Goal: Task Accomplishment & Management: Complete application form

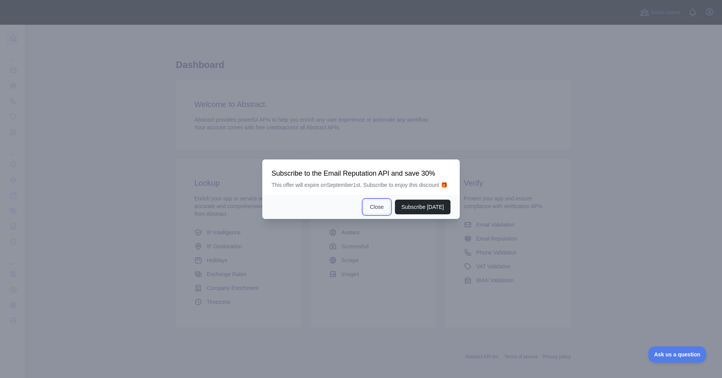
click at [383, 206] on button "Close" at bounding box center [377, 207] width 27 height 15
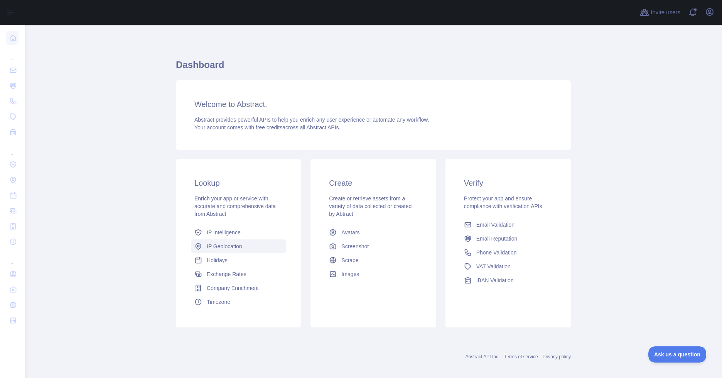
click at [218, 247] on span "IP Geolocation" at bounding box center [225, 246] width 36 height 8
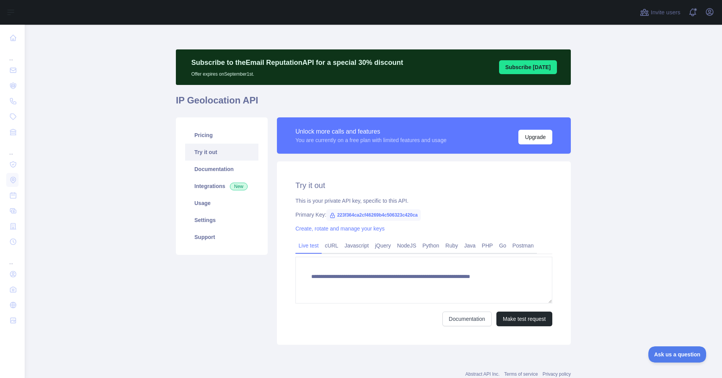
type textarea "**********"
click at [710, 10] on icon "button" at bounding box center [710, 11] width 7 height 7
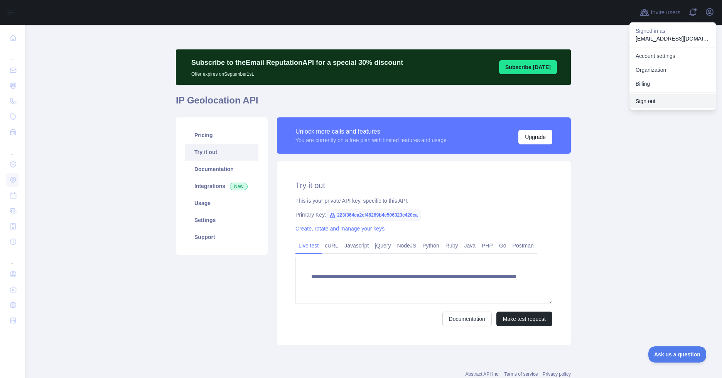
click at [650, 101] on button "Sign out" at bounding box center [673, 101] width 86 height 14
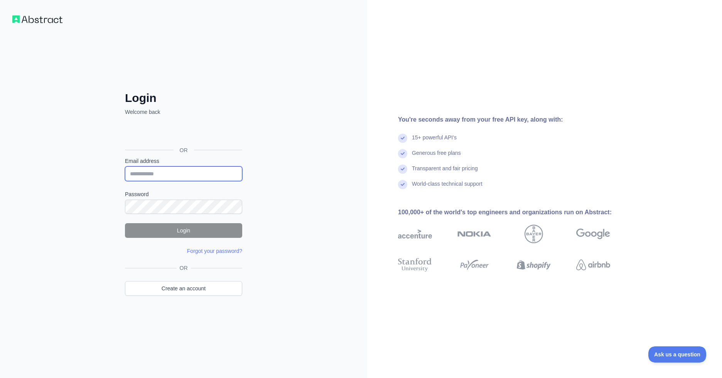
click at [162, 172] on input "Email address" at bounding box center [183, 173] width 117 height 15
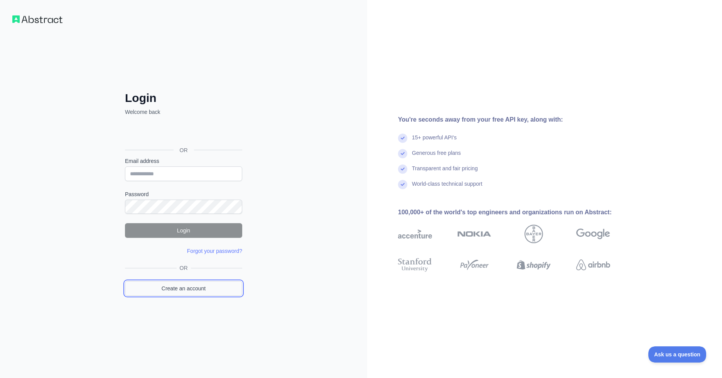
click at [187, 287] on link "Create an account" at bounding box center [183, 288] width 117 height 15
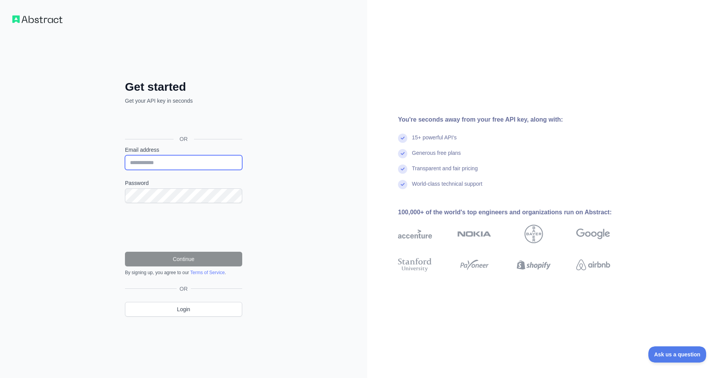
click at [167, 164] on input "Email address" at bounding box center [183, 162] width 117 height 15
type input "**********"
drag, startPoint x: 162, startPoint y: 187, endPoint x: 202, endPoint y: 161, distance: 47.6
click at [202, 161] on input "**********" at bounding box center [183, 162] width 117 height 15
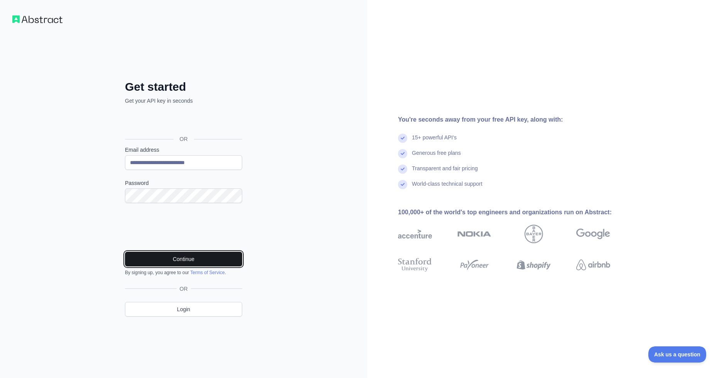
click at [166, 260] on button "Continue" at bounding box center [183, 259] width 117 height 15
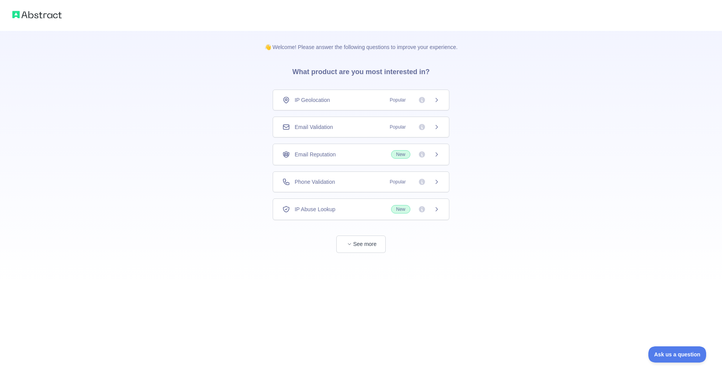
drag, startPoint x: 311, startPoint y: 101, endPoint x: 310, endPoint y: 97, distance: 4.0
click at [311, 100] on span "IP Geolocation" at bounding box center [313, 100] width 36 height 8
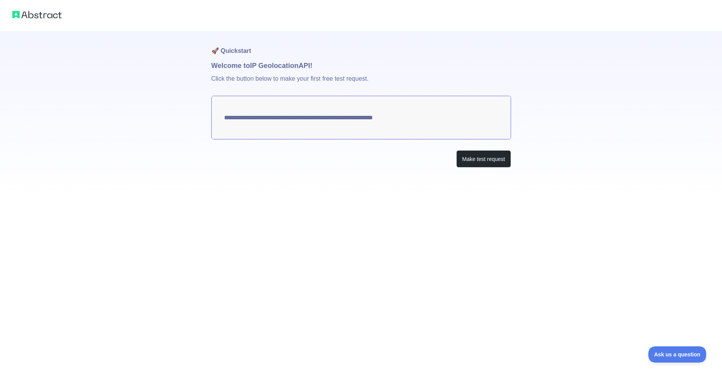
click at [313, 117] on textarea "**********" at bounding box center [361, 118] width 300 height 44
click at [486, 163] on button "Make test request" at bounding box center [484, 158] width 54 height 17
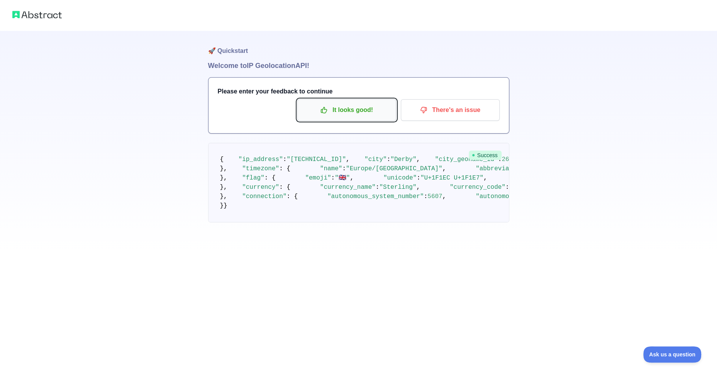
click at [375, 106] on p "It looks good!" at bounding box center [346, 109] width 87 height 13
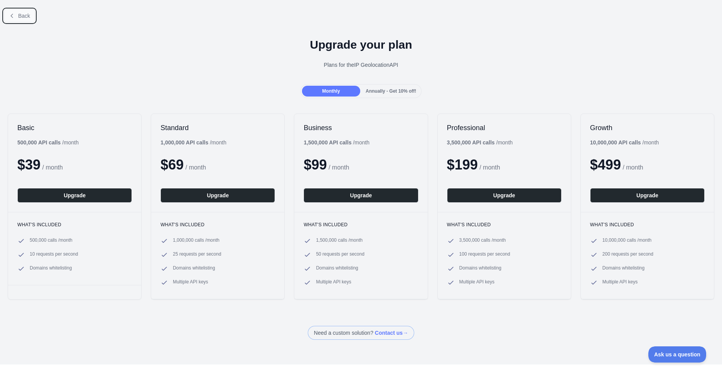
click at [17, 14] on button "Back" at bounding box center [19, 15] width 31 height 13
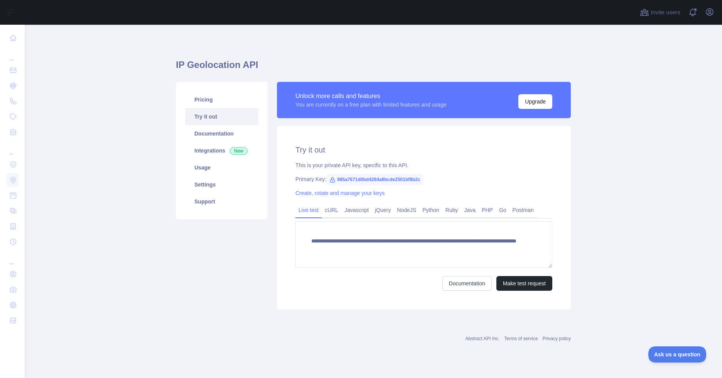
click at [357, 180] on span "995a7671d0bd4284a8bcde2501bf8b2c" at bounding box center [374, 180] width 97 height 12
drag, startPoint x: 336, startPoint y: 179, endPoint x: 431, endPoint y: 179, distance: 95.7
click at [431, 179] on div "Primary Key: 995a7671d0bd4284a8bcde2501bf8b2c" at bounding box center [424, 179] width 257 height 8
copy span "995a7671d0bd4284a8bcde2501bf8b2c"
click at [352, 180] on span "995a7671d0bd4284a8bcde2501bf8b2c" at bounding box center [374, 180] width 97 height 12
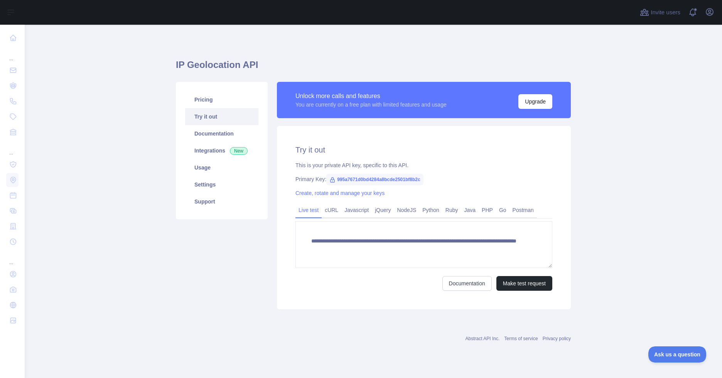
click at [352, 180] on span "995a7671d0bd4284a8bcde2501bf8b2c" at bounding box center [374, 180] width 97 height 12
copy span "995a7671d0bd4284a8bcde2501bf8b2c"
click at [637, 97] on main "**********" at bounding box center [374, 201] width 698 height 353
drag, startPoint x: 710, startPoint y: 11, endPoint x: 700, endPoint y: 13, distance: 10.6
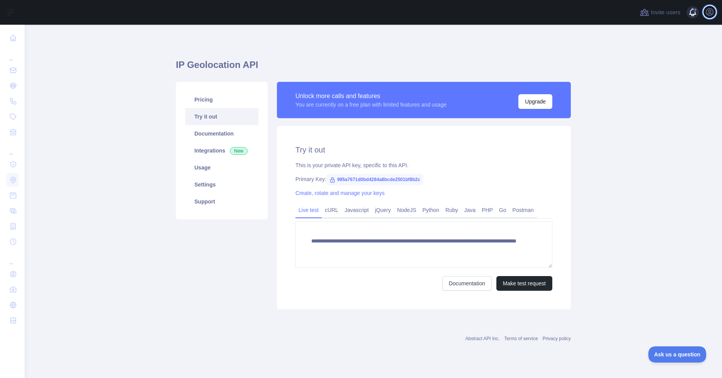
click at [710, 11] on icon "button" at bounding box center [709, 11] width 9 height 9
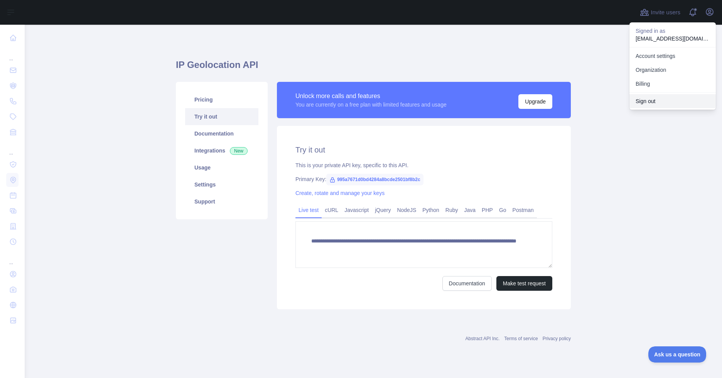
click at [646, 100] on button "Sign out" at bounding box center [673, 101] width 86 height 14
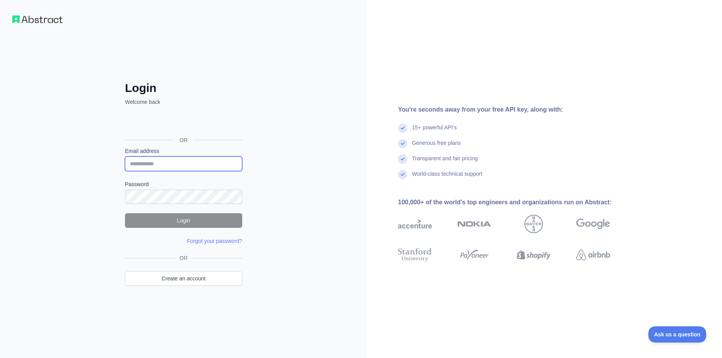
click at [153, 161] on input "Email address" at bounding box center [183, 163] width 117 height 15
click at [184, 280] on link "Create an account" at bounding box center [183, 278] width 117 height 15
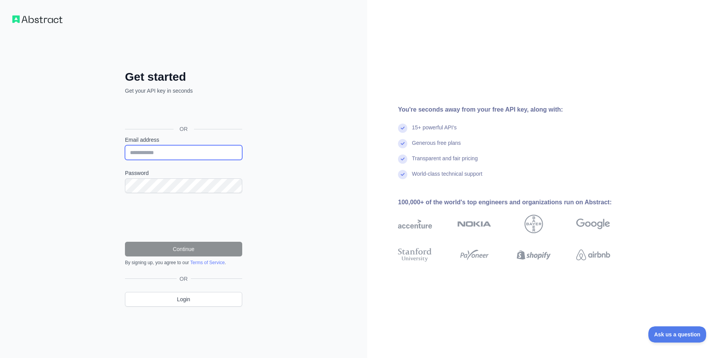
click at [167, 151] on input "Email address" at bounding box center [183, 152] width 117 height 15
type input "**********"
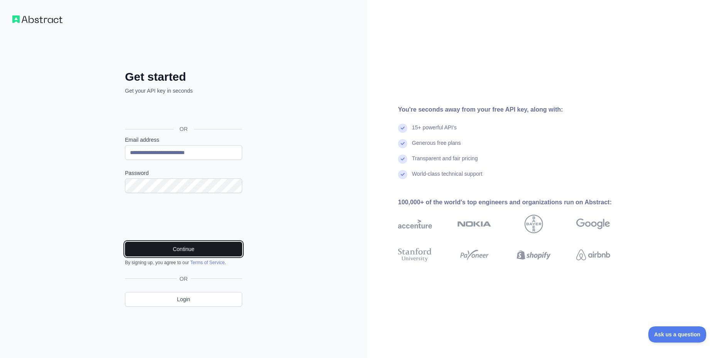
click at [169, 247] on button "Continue" at bounding box center [183, 249] width 117 height 15
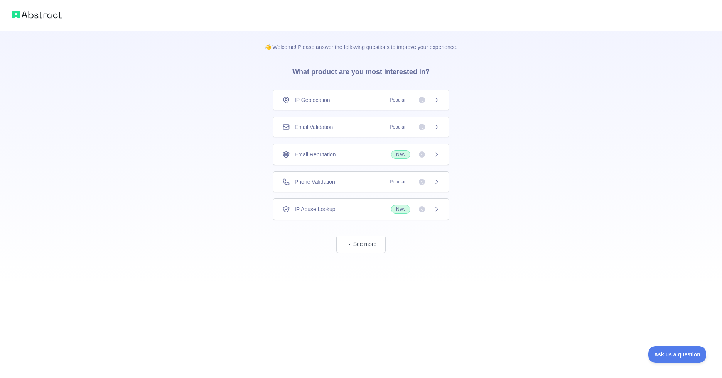
click at [316, 101] on span "IP Geolocation" at bounding box center [313, 100] width 36 height 8
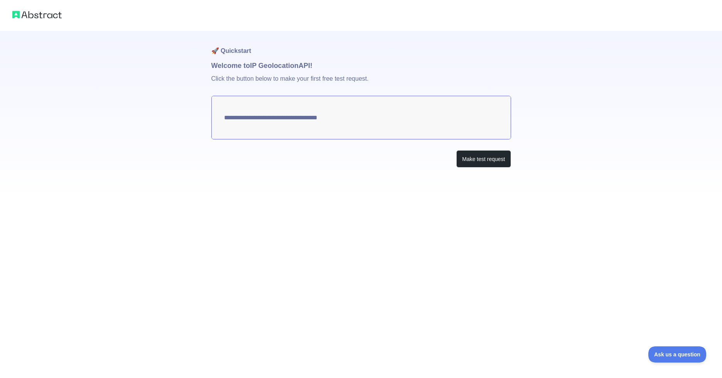
type textarea "**********"
click at [491, 162] on button "Make test request" at bounding box center [484, 158] width 54 height 17
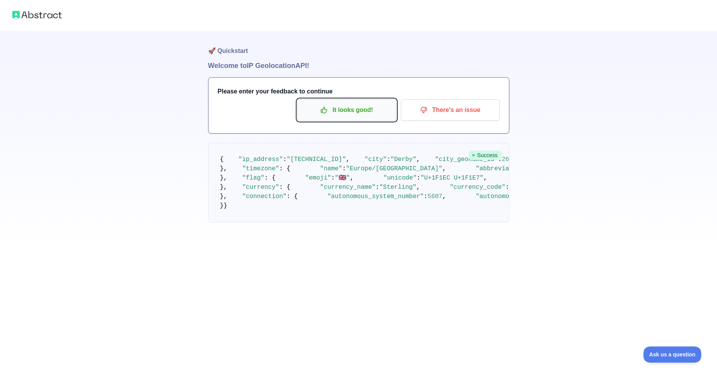
click at [333, 112] on p "It looks good!" at bounding box center [346, 109] width 87 height 13
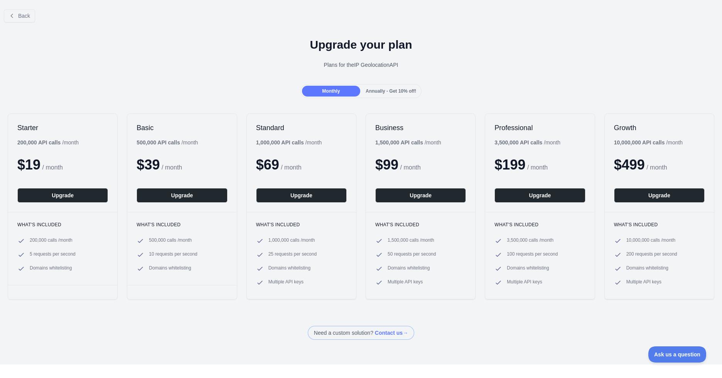
click at [18, 24] on div "Back" at bounding box center [361, 15] width 722 height 25
click at [17, 16] on button "Back" at bounding box center [19, 15] width 31 height 13
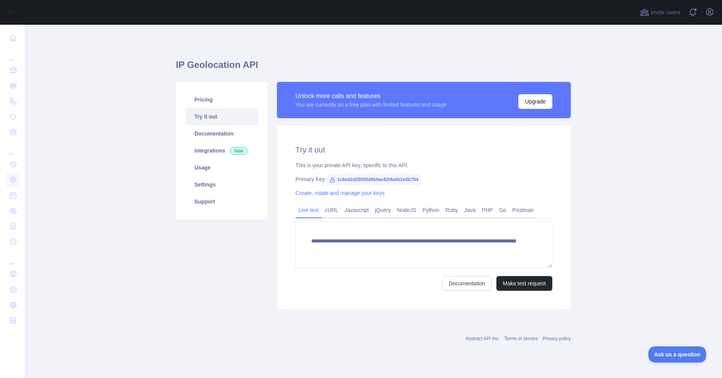
click at [355, 179] on span "1c8e42d2550548bfae42f4a4b1e0b704" at bounding box center [373, 180] width 95 height 12
click at [355, 178] on span "1c8e42d2550548bfae42f4a4b1e0b704" at bounding box center [373, 180] width 95 height 12
copy span "1c8e42d2550548bfae42f4a4b1e0b704"
drag, startPoint x: 609, startPoint y: 120, endPoint x: 612, endPoint y: 115, distance: 6.2
click at [610, 120] on main "**********" at bounding box center [374, 201] width 698 height 353
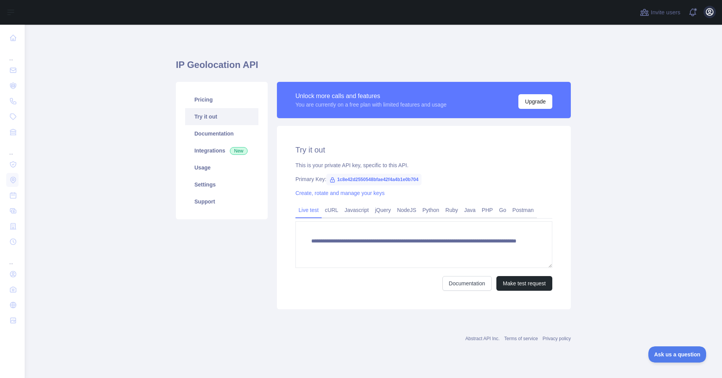
drag, startPoint x: 717, startPoint y: 9, endPoint x: 713, endPoint y: 12, distance: 4.2
click at [715, 10] on div "Invite users View notifications Open user menu" at bounding box center [374, 12] width 698 height 25
click at [712, 12] on icon "button" at bounding box center [709, 11] width 9 height 9
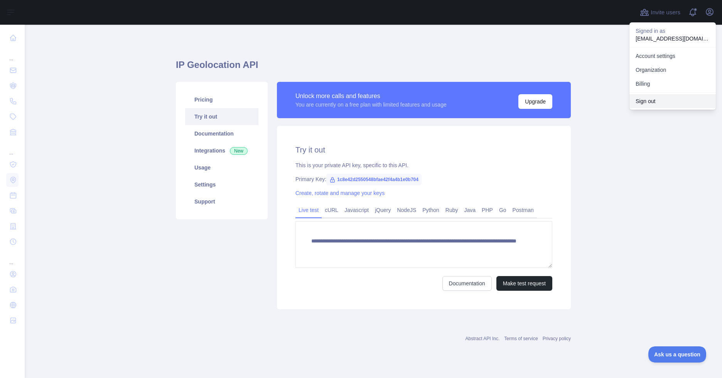
click at [650, 102] on button "Sign out" at bounding box center [673, 101] width 86 height 14
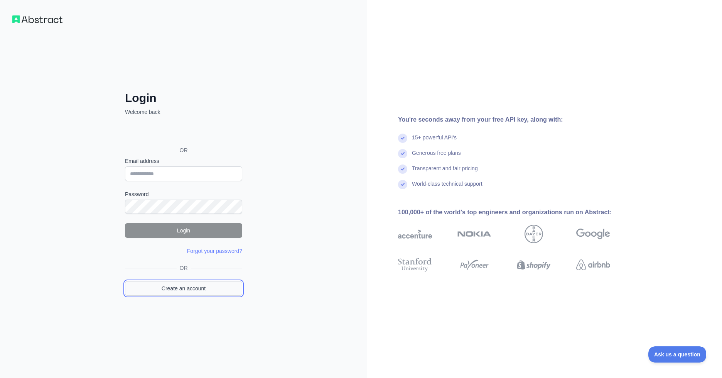
click at [181, 287] on link "Create an account" at bounding box center [183, 288] width 117 height 15
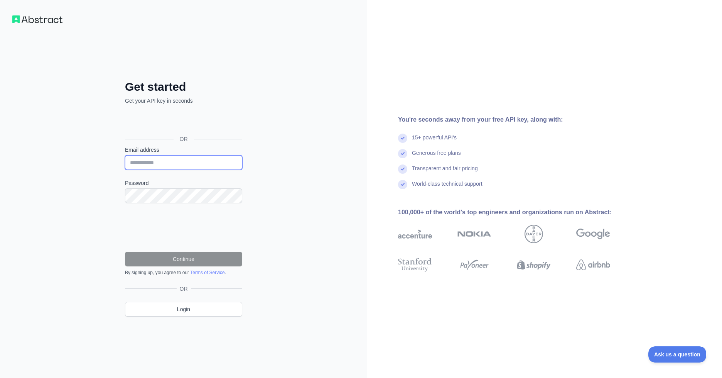
click at [160, 157] on input "Email address" at bounding box center [183, 162] width 117 height 15
click at [160, 158] on input "Email address" at bounding box center [183, 162] width 117 height 15
type input "**********"
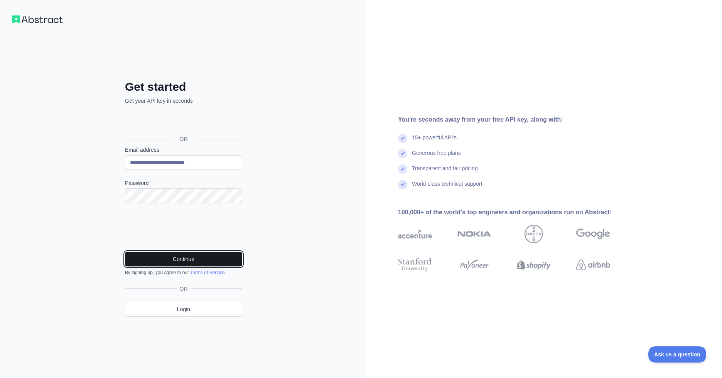
click at [179, 255] on button "Continue" at bounding box center [183, 259] width 117 height 15
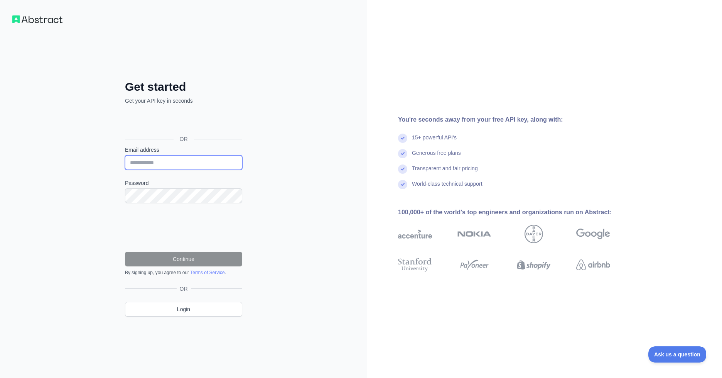
click at [173, 161] on input "Email address" at bounding box center [183, 162] width 117 height 15
type input "**********"
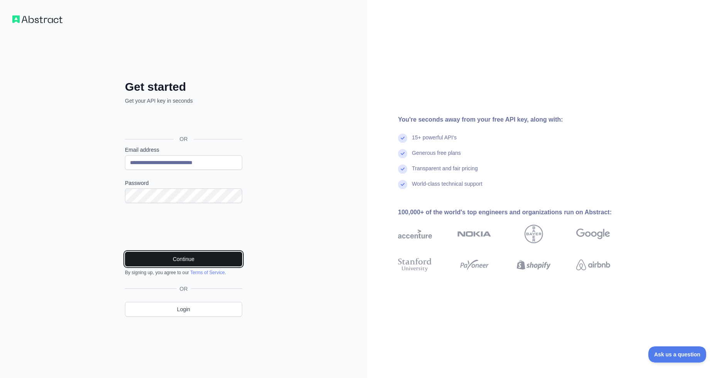
click at [168, 256] on button "Continue" at bounding box center [183, 259] width 117 height 15
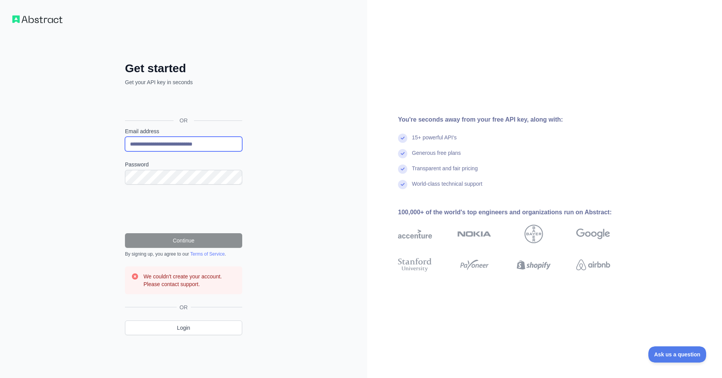
click at [234, 147] on input "**********" at bounding box center [183, 144] width 117 height 15
drag, startPoint x: 234, startPoint y: 147, endPoint x: 59, endPoint y: 130, distance: 176.0
click at [64, 131] on div "**********" at bounding box center [183, 189] width 367 height 378
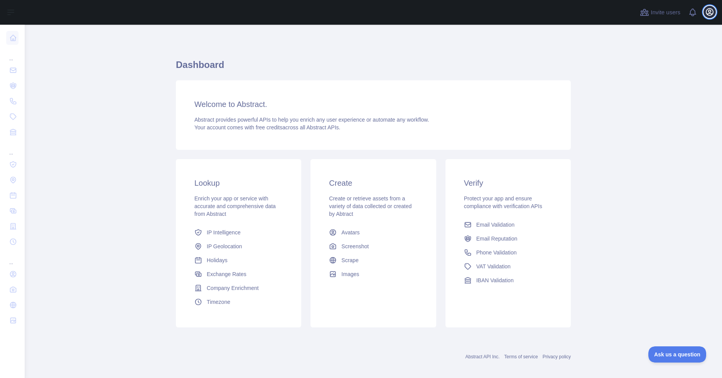
click at [712, 9] on icon "button" at bounding box center [709, 11] width 9 height 9
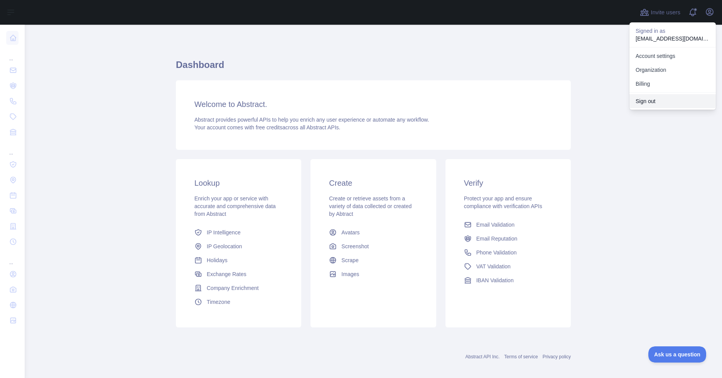
click at [649, 99] on button "Sign out" at bounding box center [673, 101] width 86 height 14
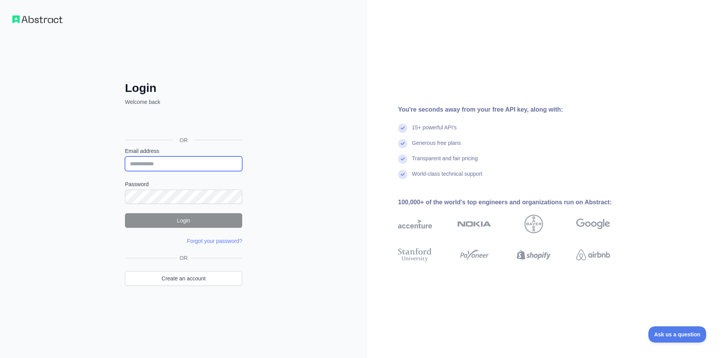
click at [155, 165] on input "Email address" at bounding box center [183, 163] width 117 height 15
click at [308, 170] on div "Login Welcome back OR Email address Password Login Forgot your password? Please…" at bounding box center [183, 179] width 367 height 358
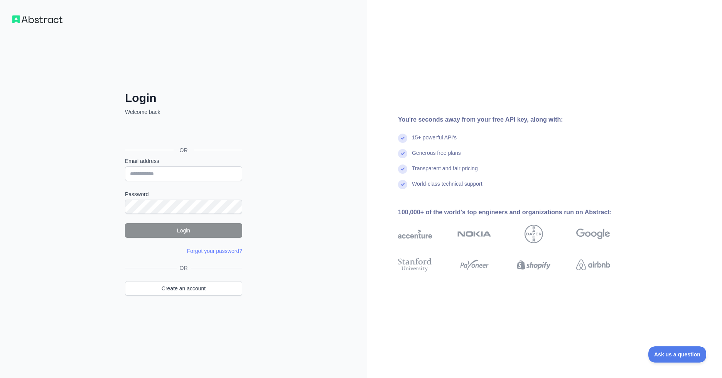
click at [598, 173] on div "Transparent and fair pricing" at bounding box center [516, 171] width 237 height 15
click at [272, 317] on div "Login Welcome back OR Email address Password Login Forgot your password? Please…" at bounding box center [183, 189] width 367 height 378
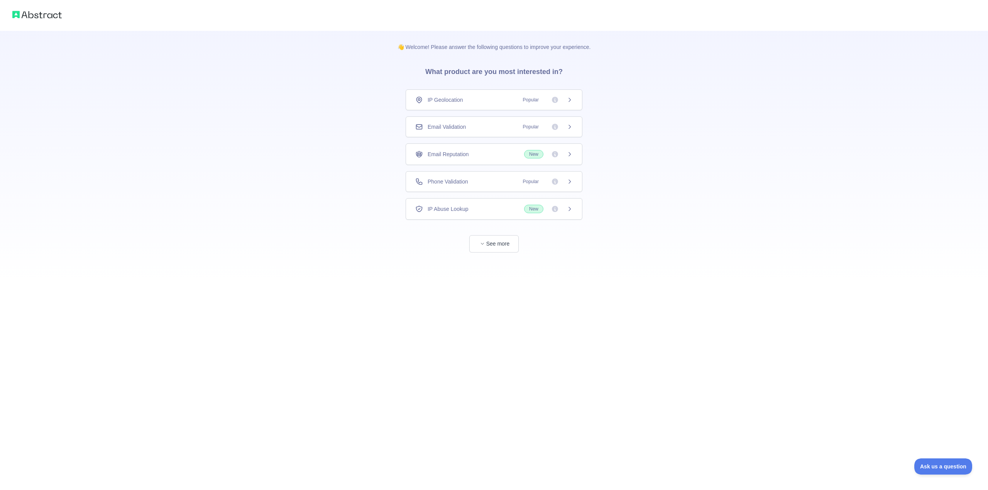
click at [455, 93] on div "IP Geolocation Popular" at bounding box center [494, 100] width 177 height 21
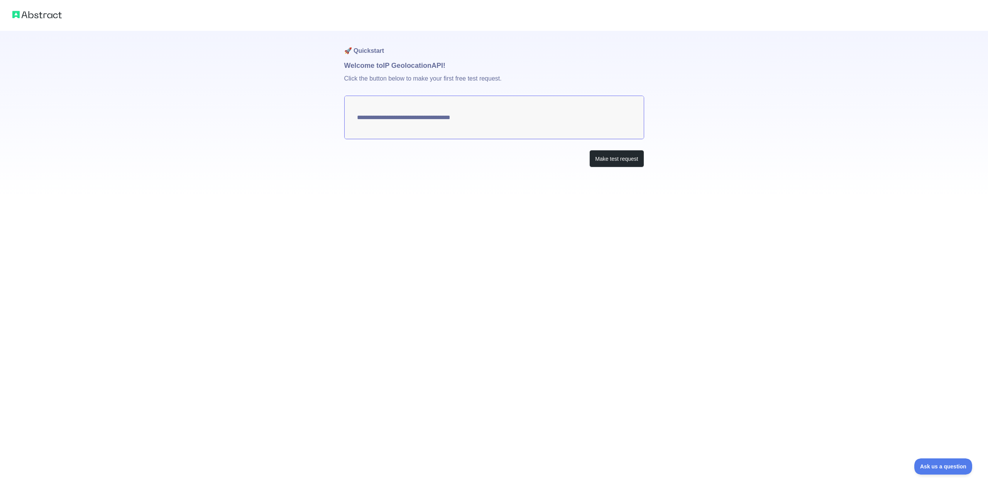
type textarea "**********"
click at [619, 164] on button "Make test request" at bounding box center [616, 158] width 54 height 17
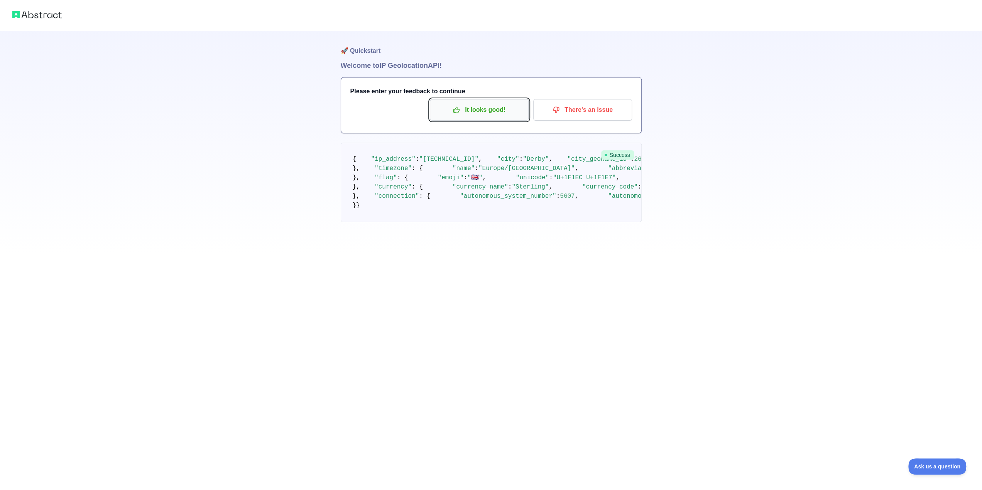
click at [514, 117] on button "It looks good!" at bounding box center [479, 110] width 99 height 22
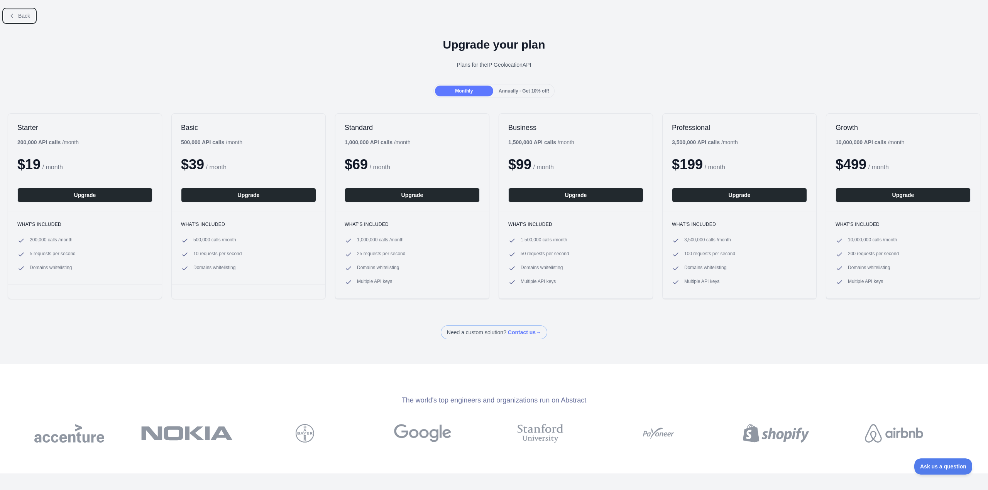
click at [28, 12] on button "Back" at bounding box center [19, 15] width 31 height 13
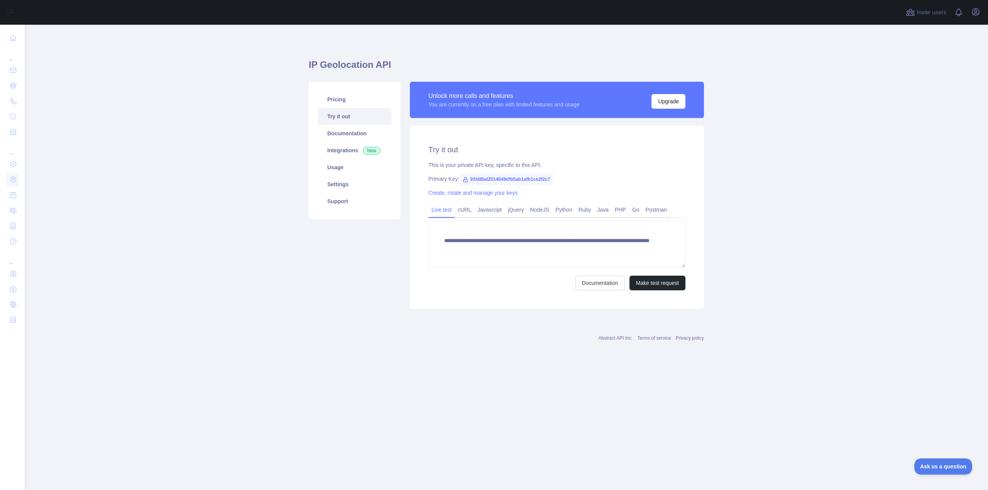
click at [495, 182] on span "93fd8bd2514649dfb5ab1afb1ce2f2c7" at bounding box center [506, 180] width 94 height 12
copy span "93fd8bd2514649dfb5ab1afb1ce2f2c7"
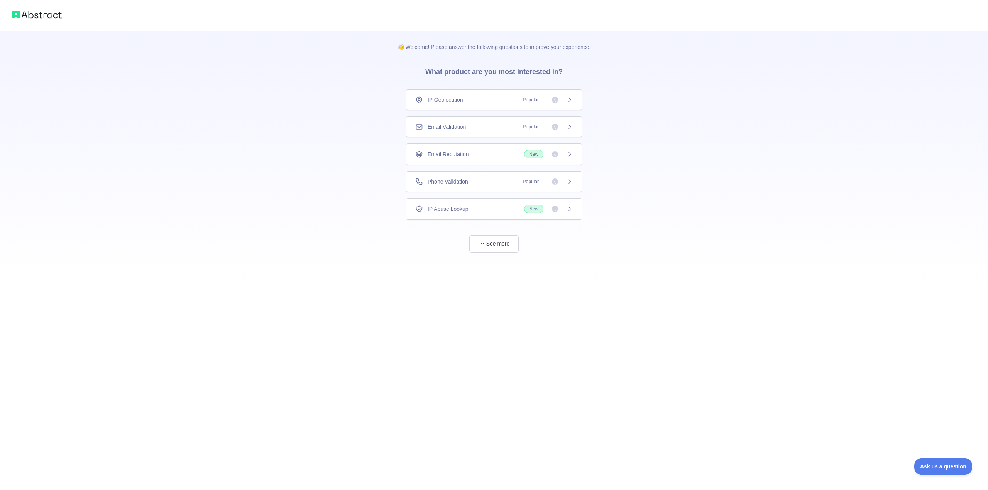
click at [452, 98] on span "IP Geolocation" at bounding box center [446, 100] width 36 height 8
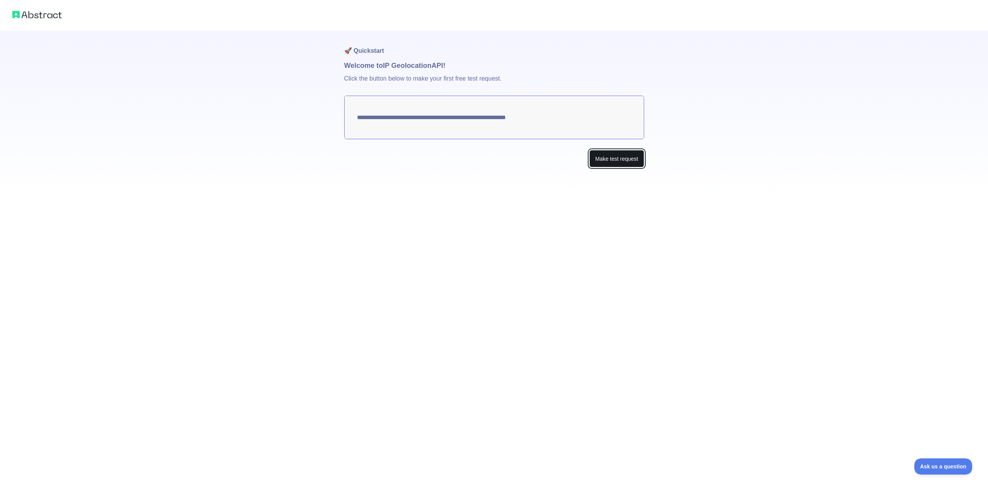
click at [604, 156] on button "Make test request" at bounding box center [616, 158] width 54 height 17
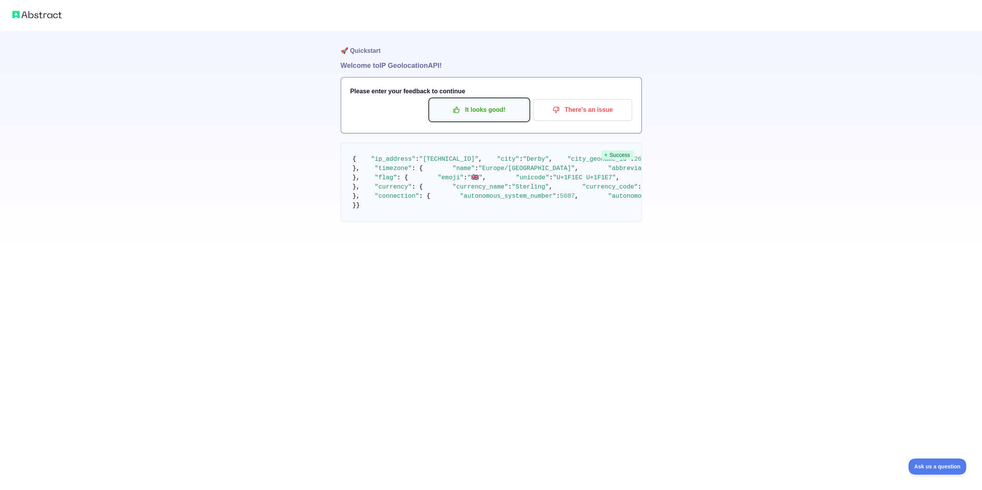
click at [482, 109] on p "It looks good!" at bounding box center [479, 109] width 87 height 13
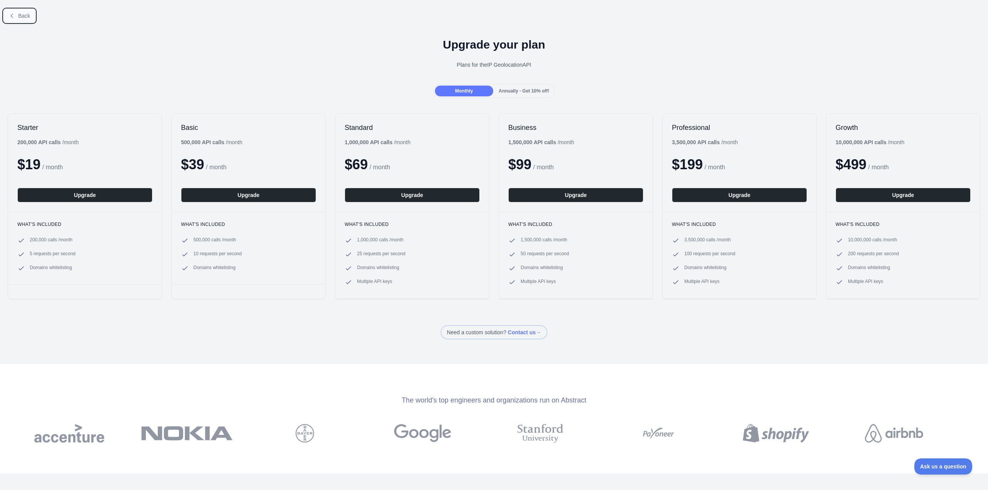
click at [21, 14] on span "Back" at bounding box center [24, 16] width 12 height 6
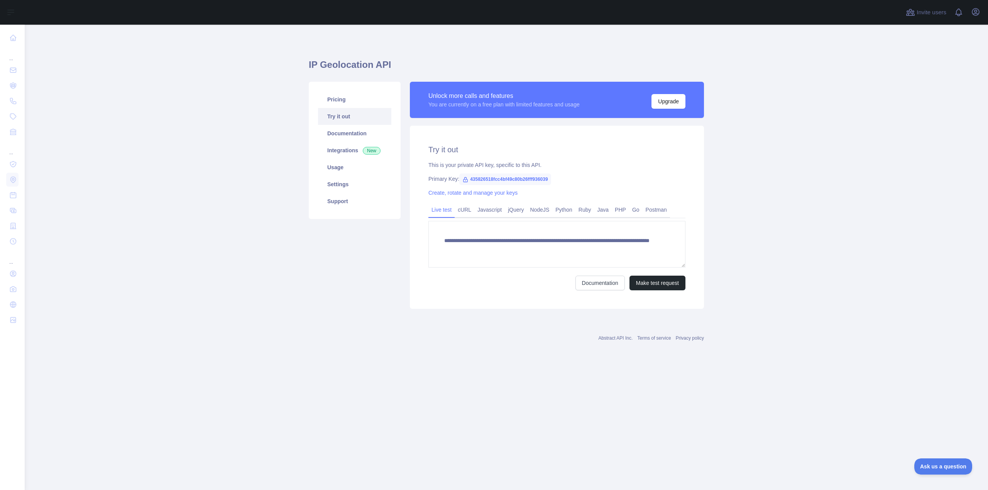
click at [522, 180] on span "435826518fcc4bf49c80b26fff936039" at bounding box center [505, 180] width 92 height 12
copy span "435826518fcc4bf49c80b26fff936039"
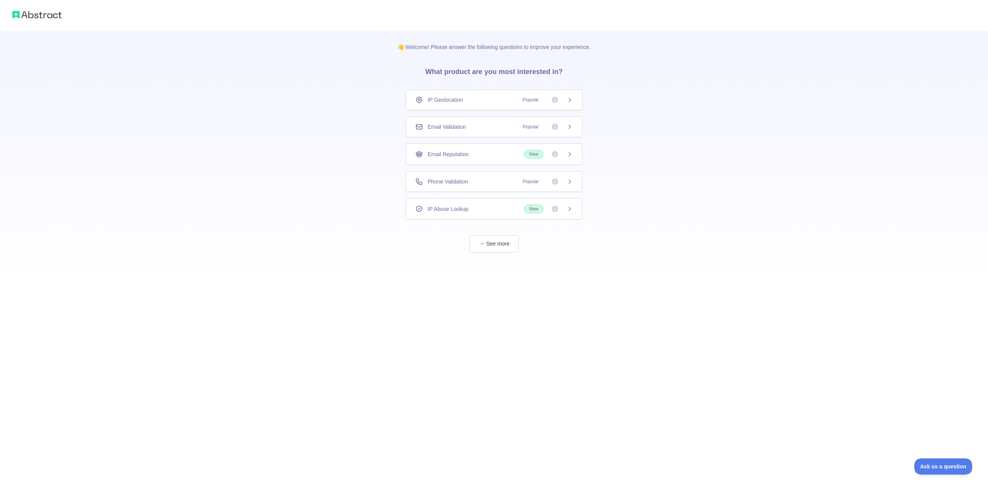
click at [452, 100] on span "IP Geolocation" at bounding box center [446, 100] width 36 height 8
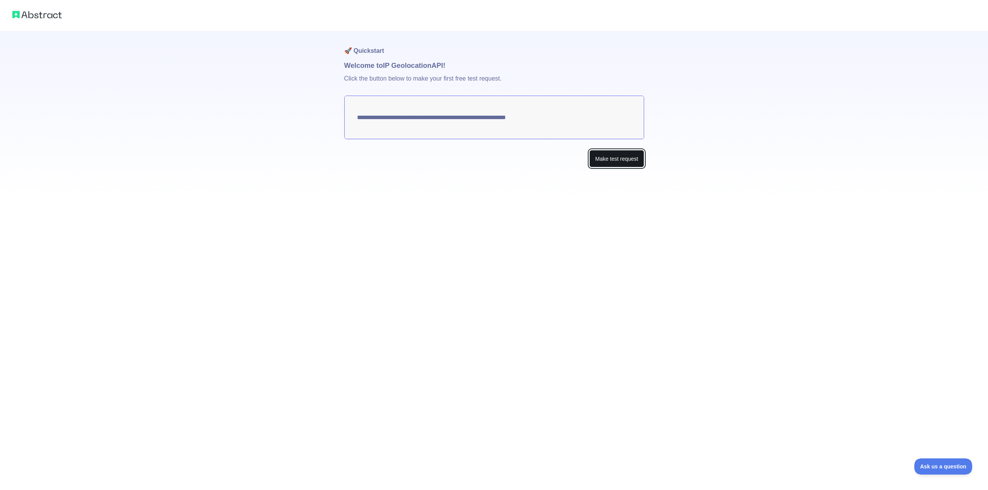
click at [622, 161] on button "Make test request" at bounding box center [616, 158] width 54 height 17
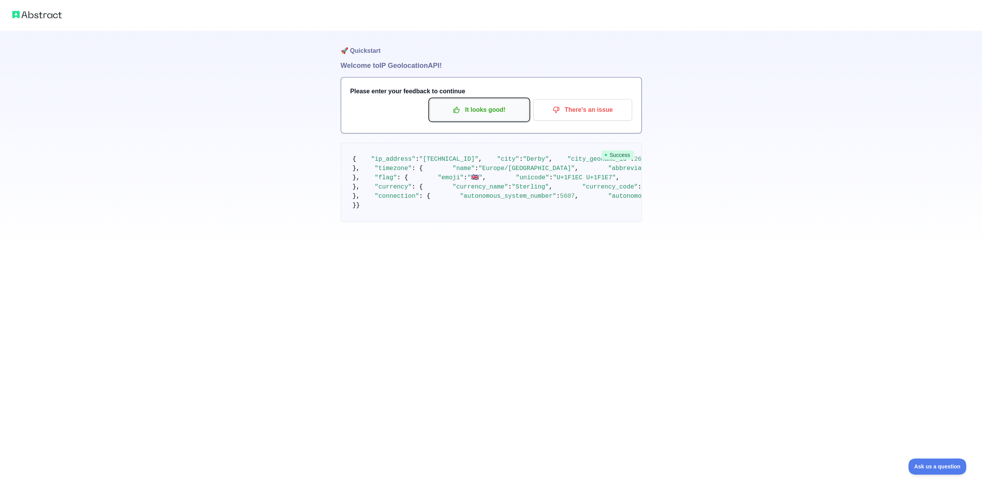
click at [501, 113] on p "It looks good!" at bounding box center [479, 109] width 87 height 13
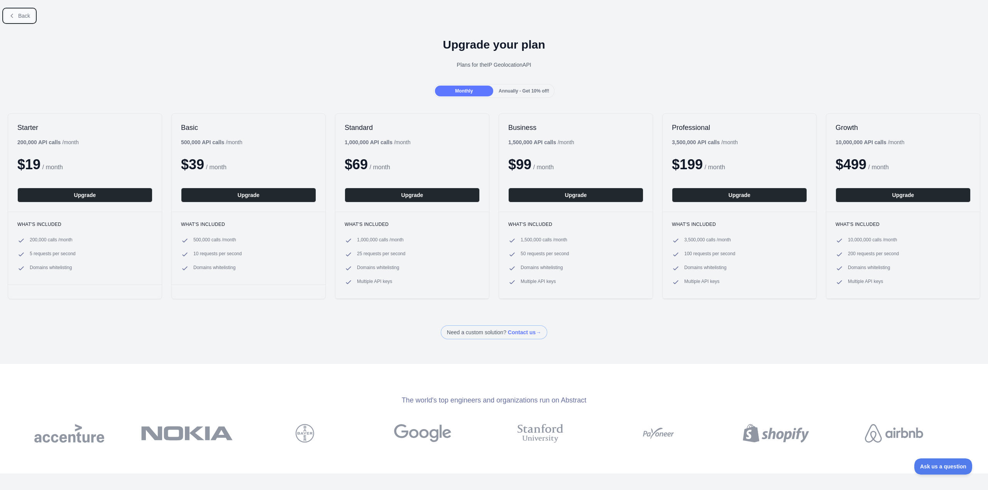
click at [20, 18] on span "Back" at bounding box center [24, 16] width 12 height 6
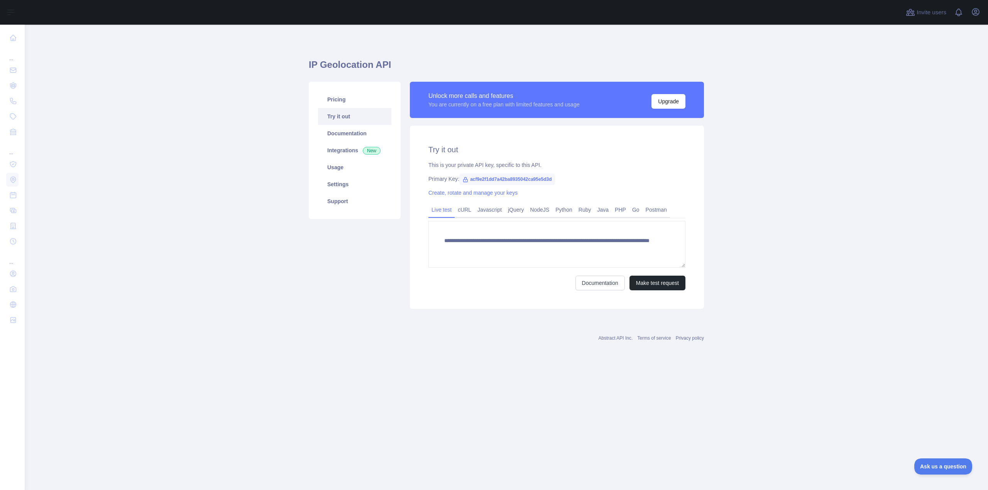
click at [483, 179] on span "acf9e2f1dd7a42ba8935042ca95e5d3d" at bounding box center [507, 180] width 96 height 12
copy span "acf9e2f1dd7a42ba8935042ca95e5d3d"
